Goal: Information Seeking & Learning: Understand process/instructions

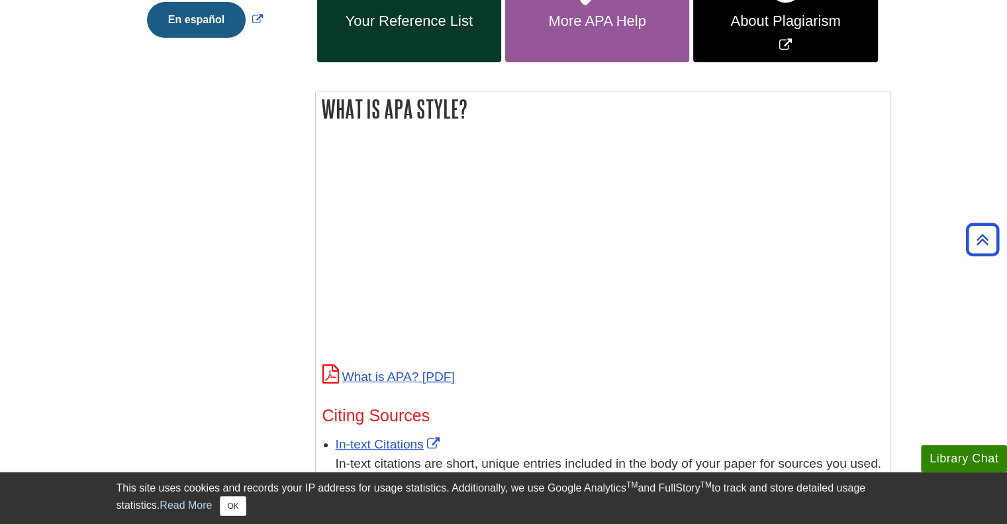
scroll to position [132, 0]
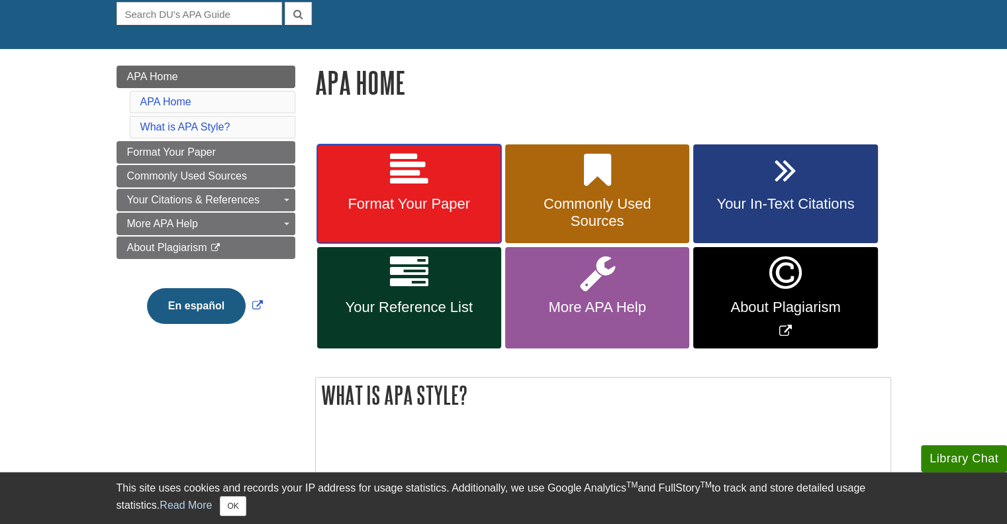
click at [387, 179] on link "Format Your Paper" at bounding box center [409, 193] width 184 height 99
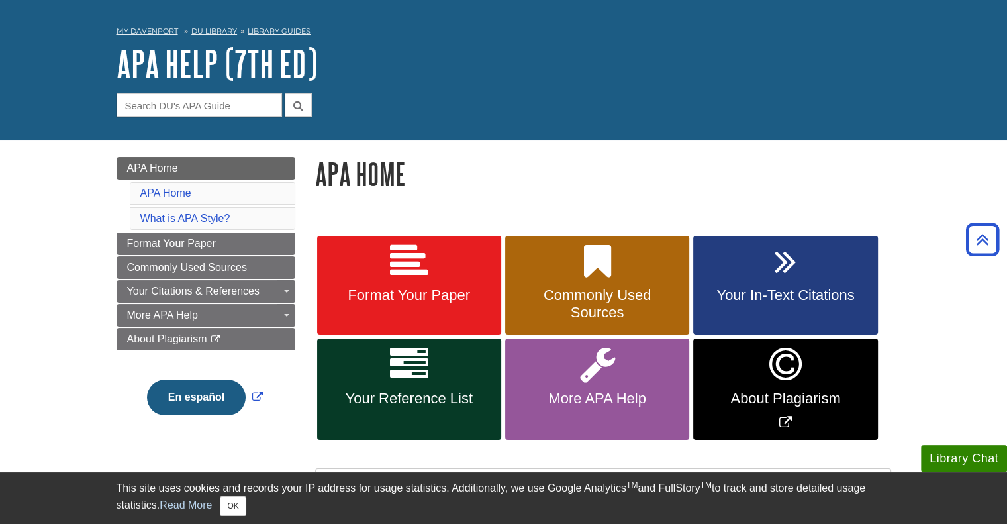
scroll to position [0, 0]
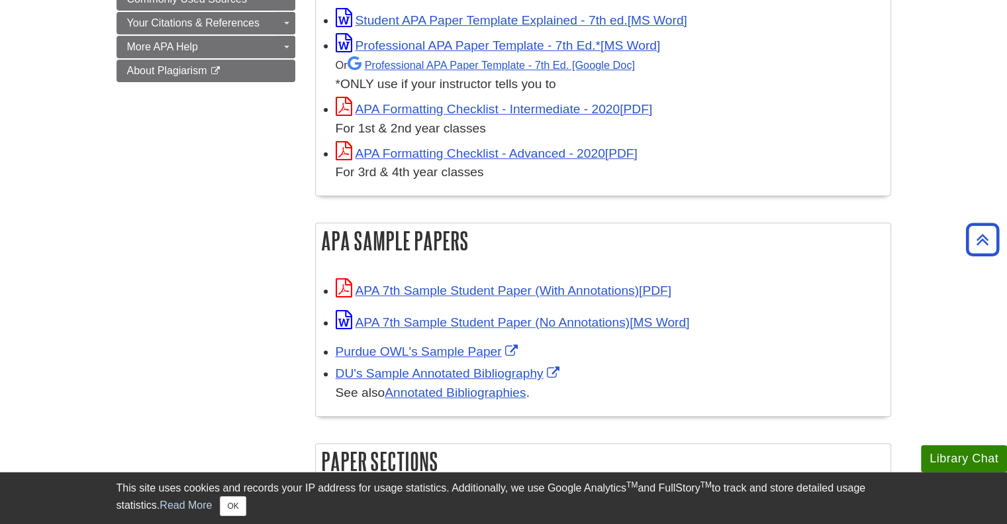
scroll to position [463, 0]
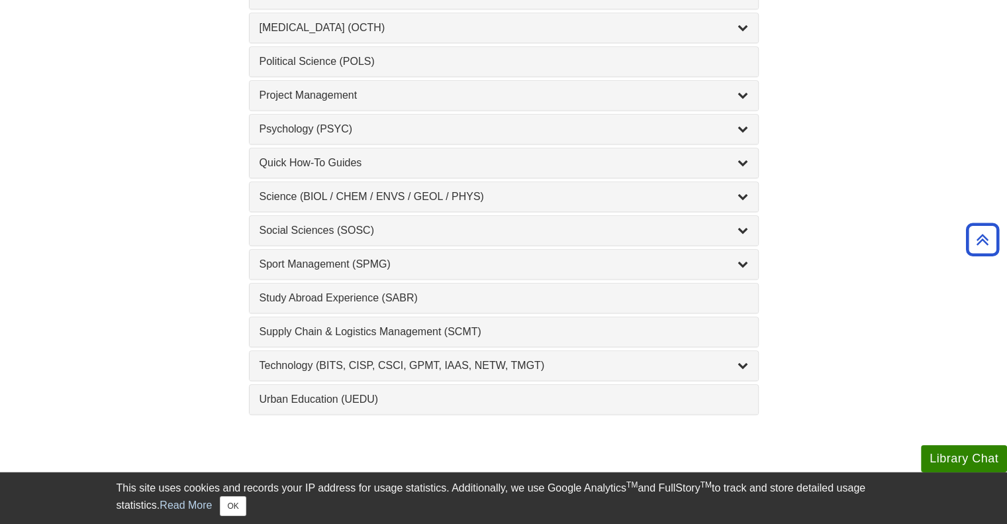
scroll to position [1456, 0]
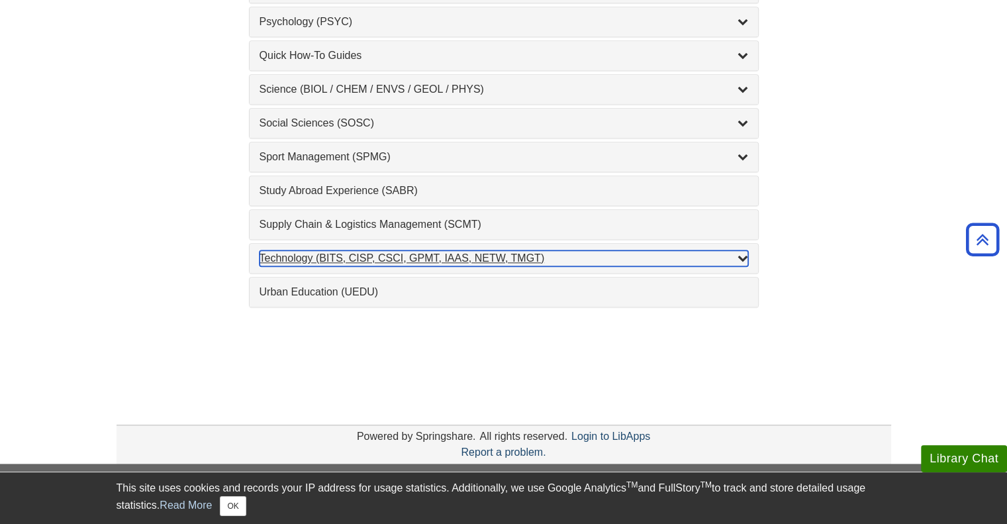
click at [743, 252] on icon "List of Subjects" at bounding box center [742, 257] width 11 height 11
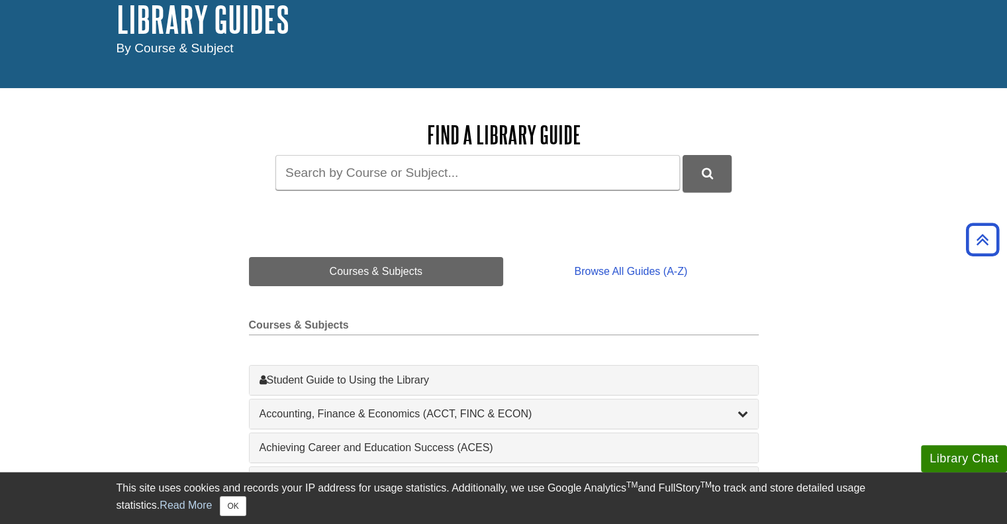
scroll to position [0, 0]
